Goal: Communication & Community: Answer question/provide support

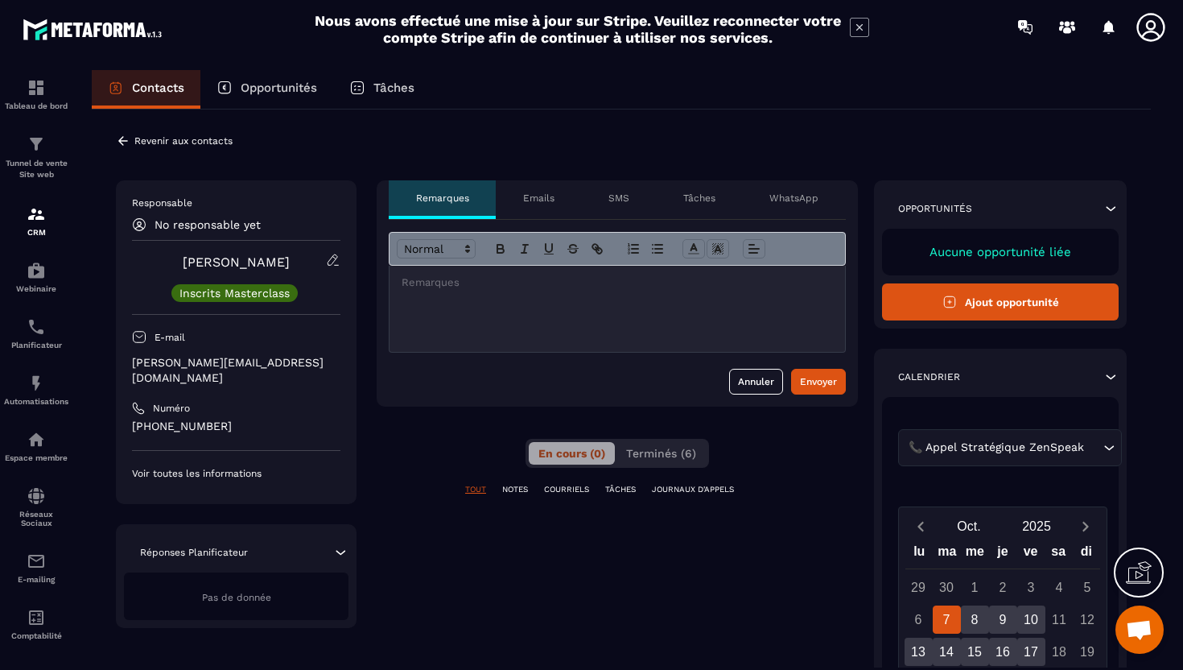
click at [472, 312] on div at bounding box center [618, 309] width 456 height 86
click at [642, 454] on span "Terminés (6)" at bounding box center [661, 453] width 70 height 13
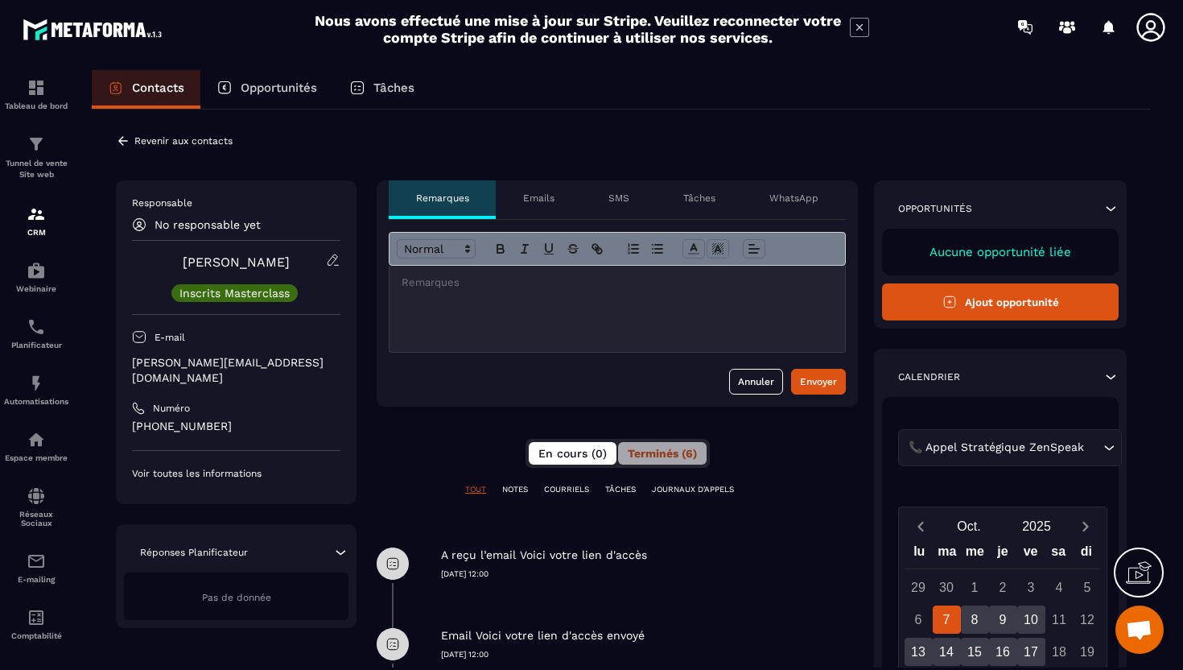
click at [567, 462] on button "En cours (0)" at bounding box center [573, 453] width 88 height 23
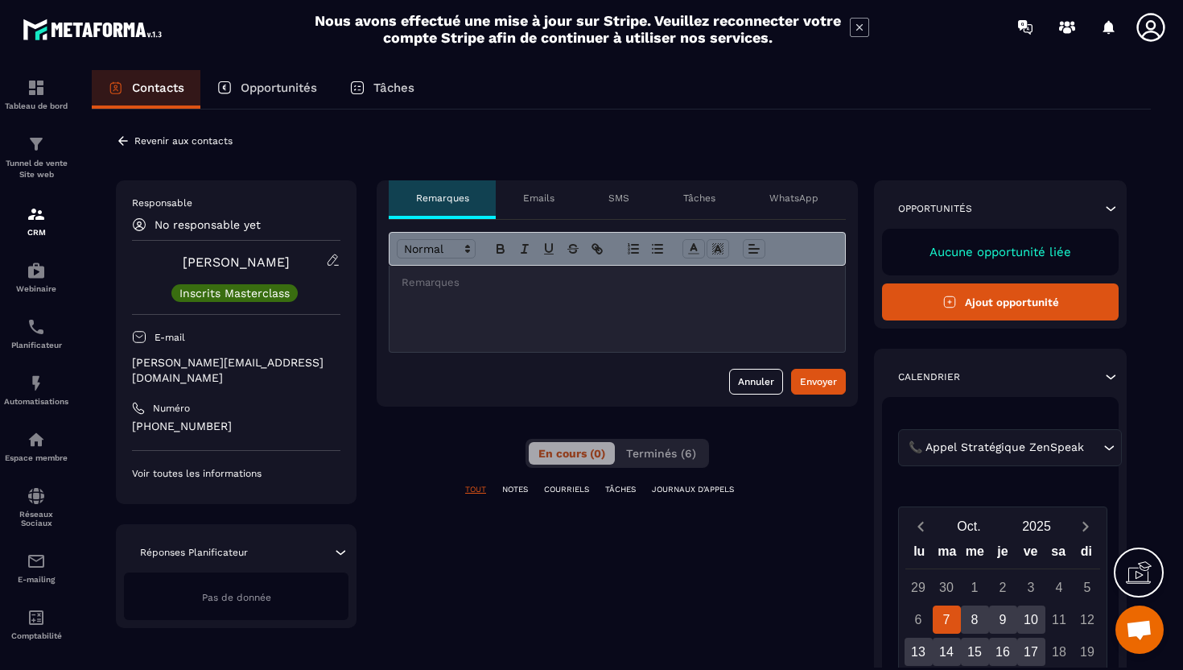
click at [201, 363] on p "[PERSON_NAME][EMAIL_ADDRESS][DOMAIN_NAME]" at bounding box center [236, 370] width 208 height 31
copy div "[PERSON_NAME][EMAIL_ADDRESS][DOMAIN_NAME]"
click at [542, 299] on div at bounding box center [618, 309] width 456 height 86
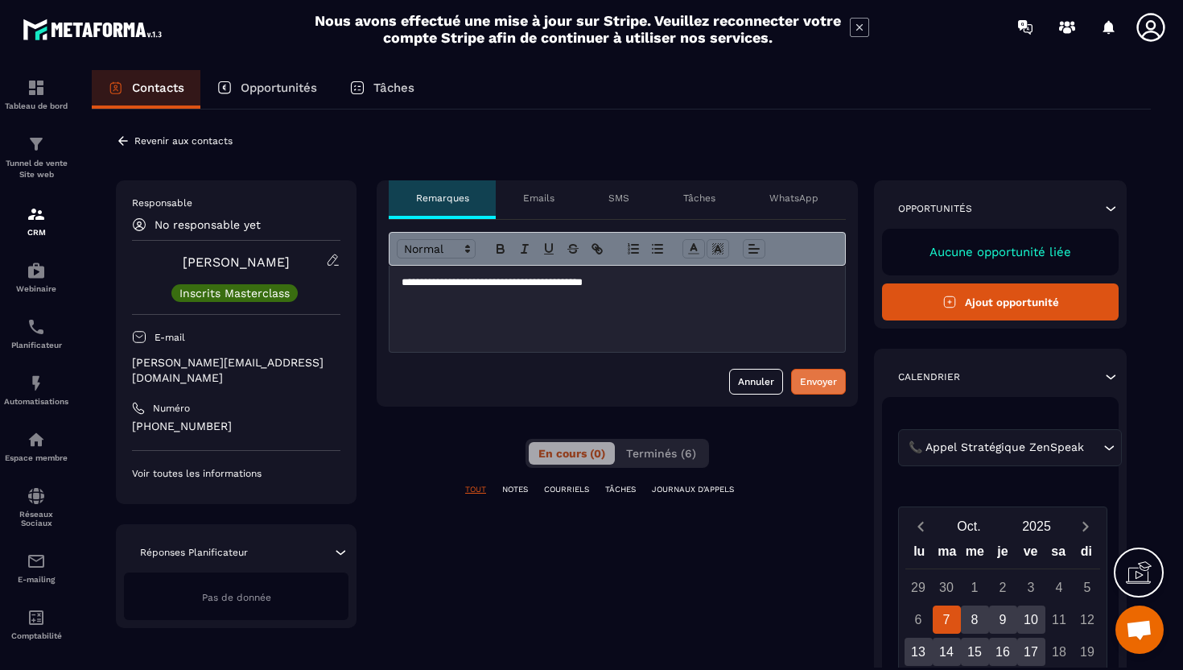
click at [813, 381] on div "Envoyer" at bounding box center [818, 381] width 37 height 16
